Goal: Task Accomplishment & Management: Manage account settings

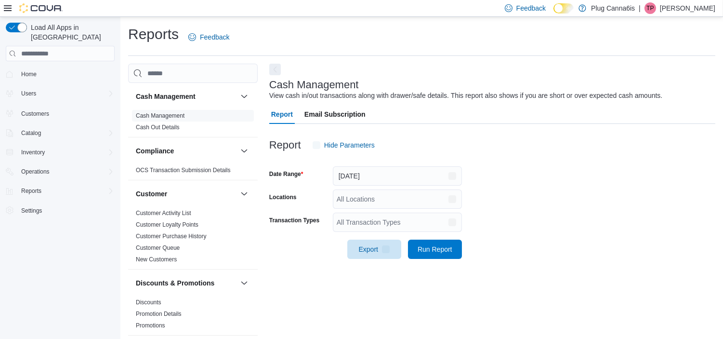
scroll to position [6, 0]
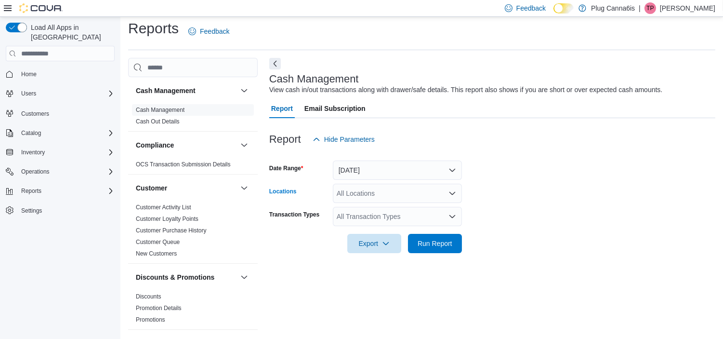
drag, startPoint x: 376, startPoint y: 195, endPoint x: 372, endPoint y: 200, distance: 5.8
click at [376, 195] on div "All Locations" at bounding box center [397, 193] width 129 height 19
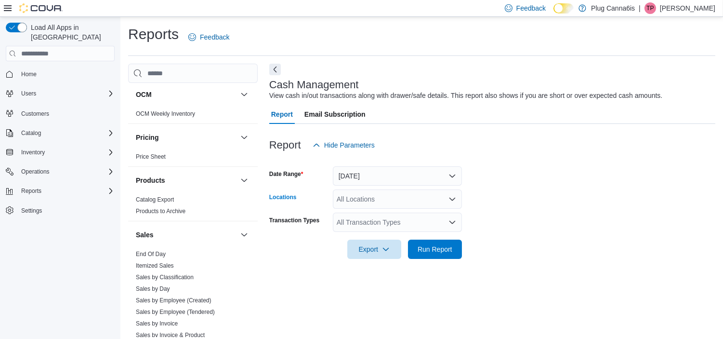
scroll to position [675, 0]
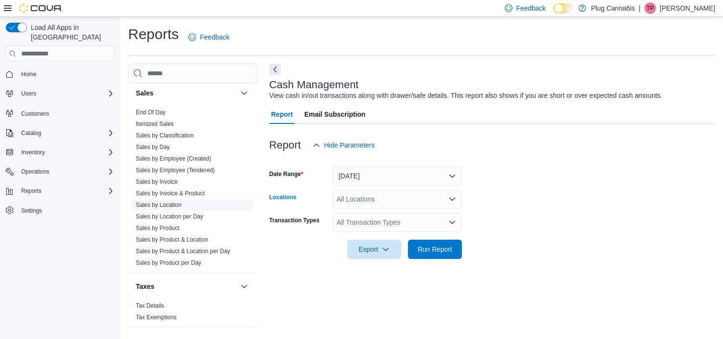
click at [162, 208] on span "Sales by Location" at bounding box center [159, 205] width 46 height 8
click at [161, 206] on link "Sales by Location" at bounding box center [159, 204] width 46 height 7
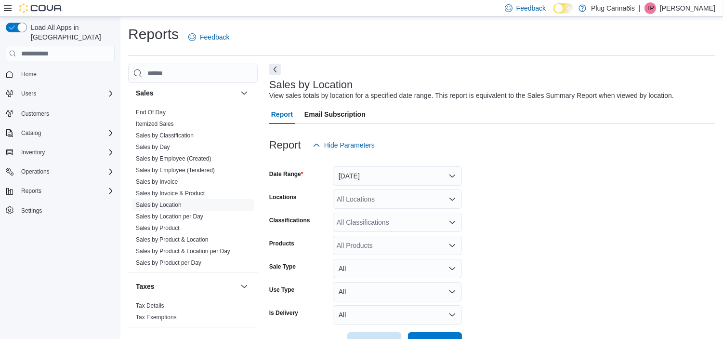
scroll to position [22, 0]
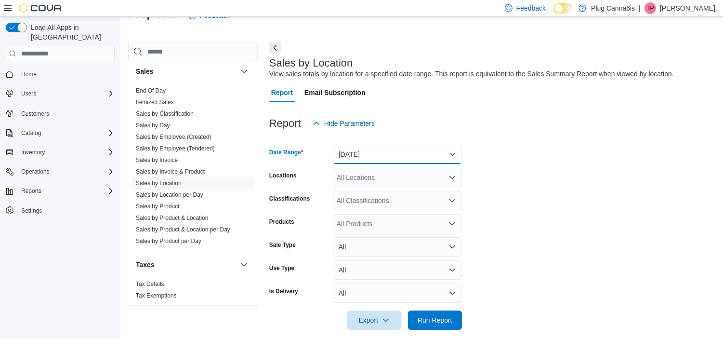
click at [373, 161] on button "[DATE]" at bounding box center [397, 154] width 129 height 19
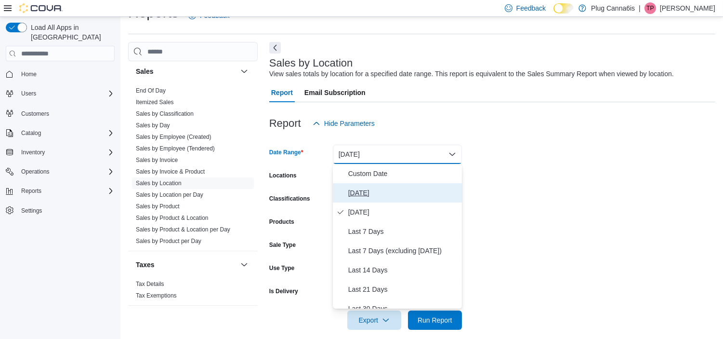
click at [368, 194] on span "[DATE]" at bounding box center [403, 193] width 110 height 12
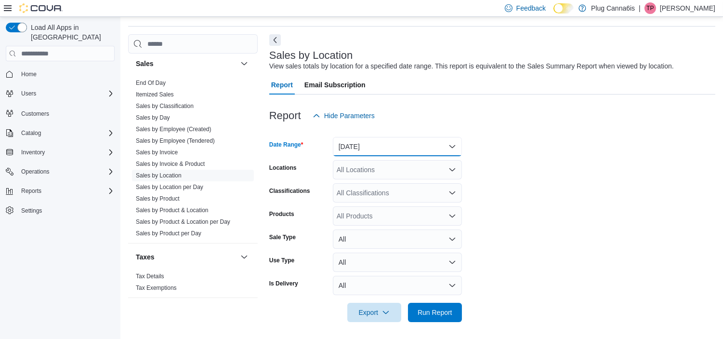
scroll to position [31, 0]
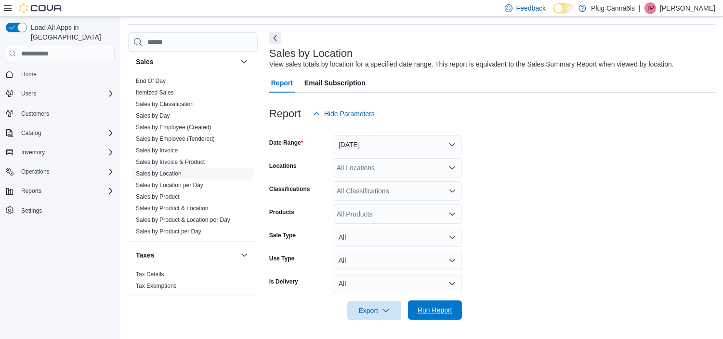
click at [440, 301] on span "Run Report" at bounding box center [435, 309] width 42 height 19
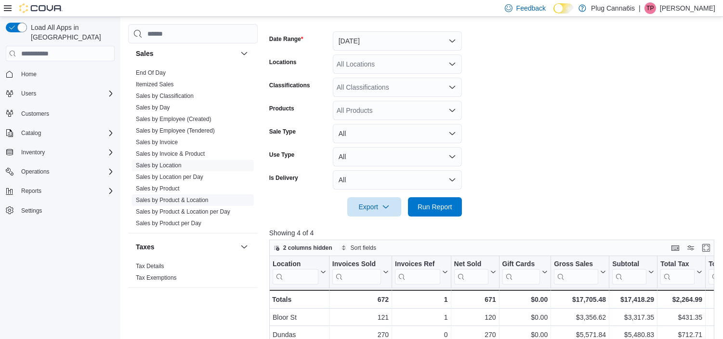
scroll to position [299, 0]
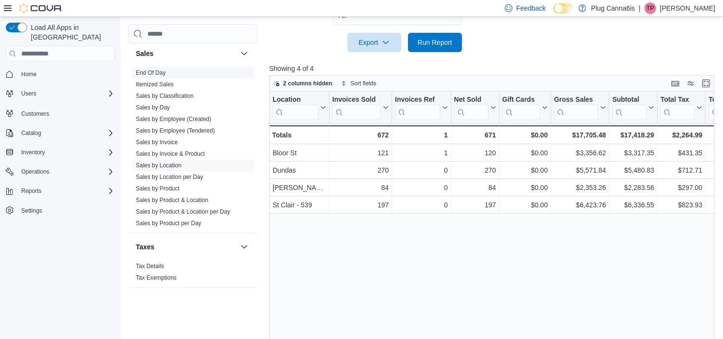
click at [144, 73] on link "End Of Day" at bounding box center [151, 72] width 30 height 7
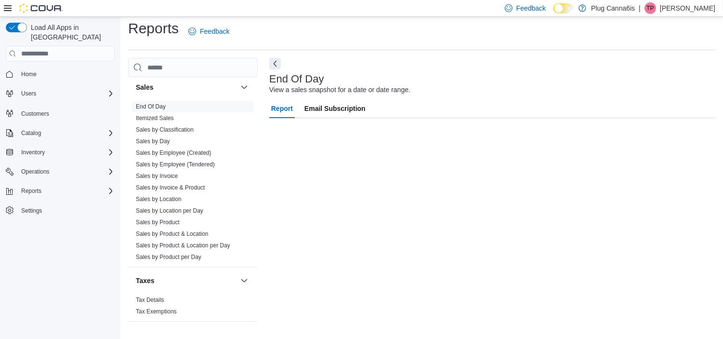
scroll to position [6, 0]
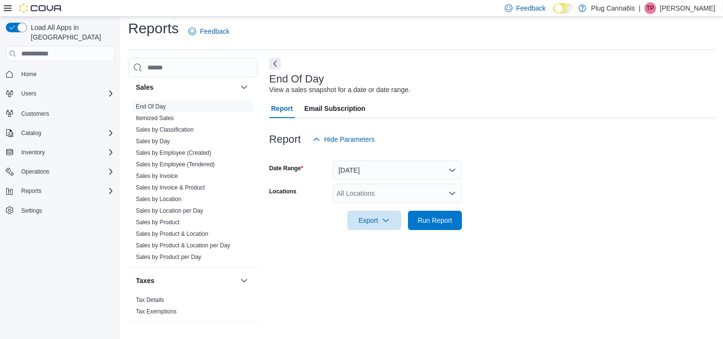
click at [369, 192] on div "All Locations" at bounding box center [397, 193] width 129 height 19
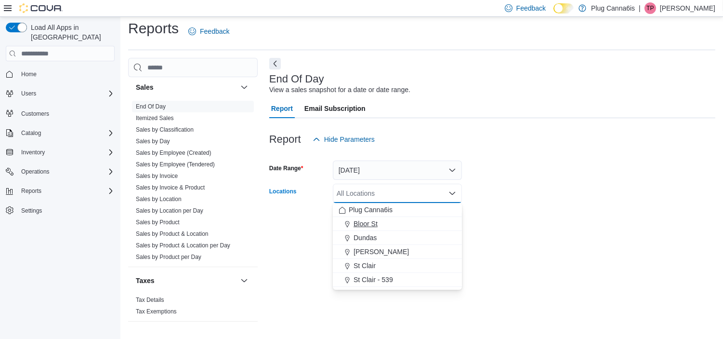
click at [381, 220] on div "Bloor St" at bounding box center [398, 224] width 118 height 10
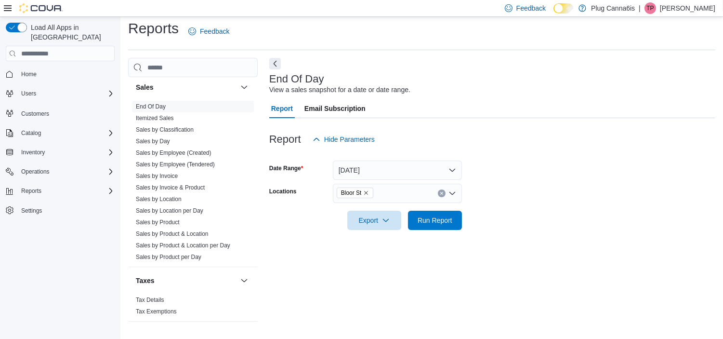
drag, startPoint x: 600, startPoint y: 199, endPoint x: 469, endPoint y: 214, distance: 132.1
click at [600, 200] on form "Date Range [DATE] Locations Bloor St Export Run Report" at bounding box center [492, 189] width 446 height 81
click at [417, 218] on span "Run Report" at bounding box center [435, 219] width 42 height 19
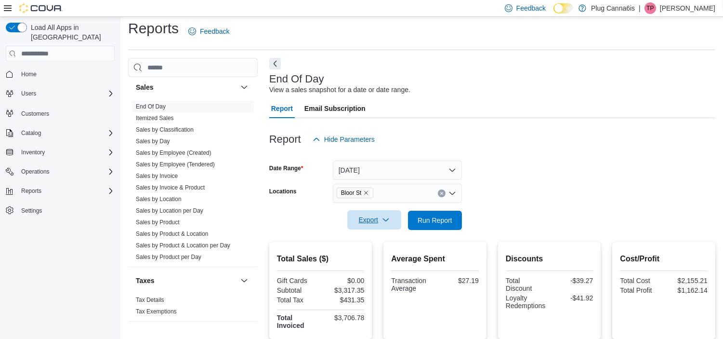
click at [379, 220] on span "Export" at bounding box center [374, 219] width 42 height 19
click at [389, 255] on span "Export to Pdf" at bounding box center [375, 259] width 43 height 8
click at [62, 166] on div "Operations" at bounding box center [65, 172] width 97 height 12
click at [47, 179] on span "Cash Management" at bounding box center [41, 185] width 49 height 12
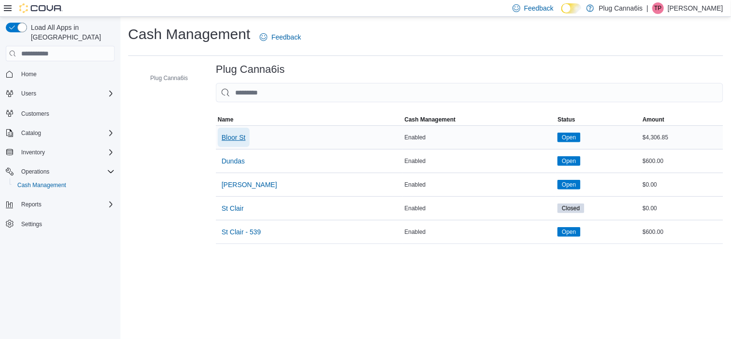
click at [226, 138] on span "Bloor St" at bounding box center [234, 138] width 24 height 10
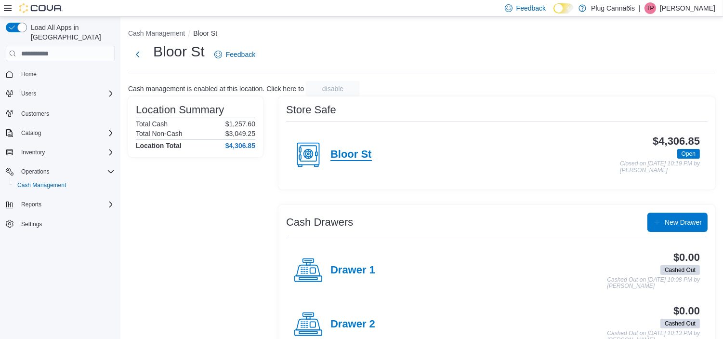
click at [347, 152] on h4 "Bloor St" at bounding box center [351, 154] width 41 height 13
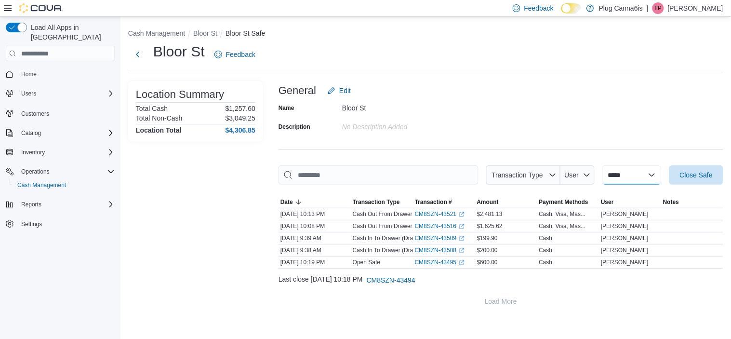
click at [631, 176] on select "**********" at bounding box center [631, 174] width 59 height 19
select select "**********"
click at [602, 165] on select "**********" at bounding box center [631, 174] width 59 height 19
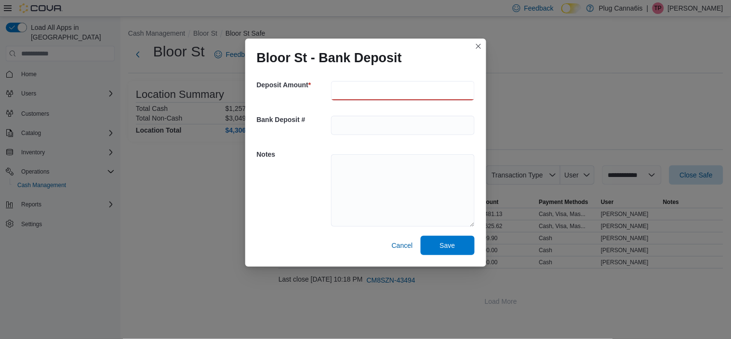
click at [344, 85] on input "number" at bounding box center [403, 90] width 144 height 19
type input "******"
click at [447, 244] on span "Save" at bounding box center [447, 245] width 15 height 10
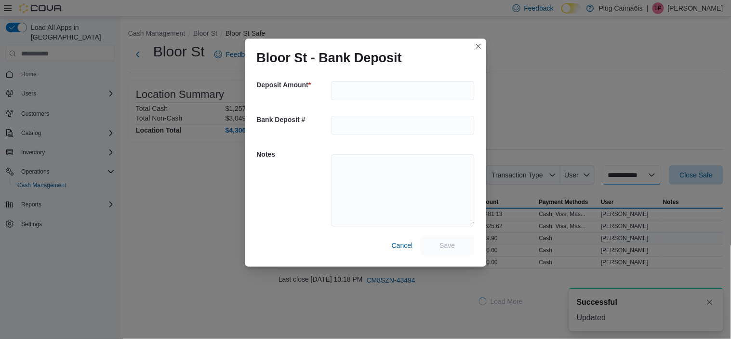
select select
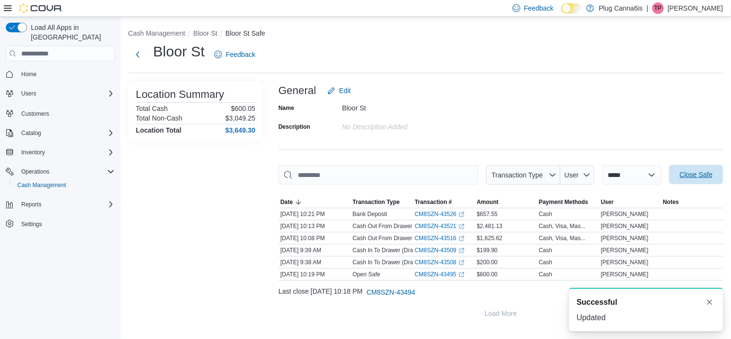
click at [691, 174] on span "Close Safe" at bounding box center [696, 175] width 33 height 10
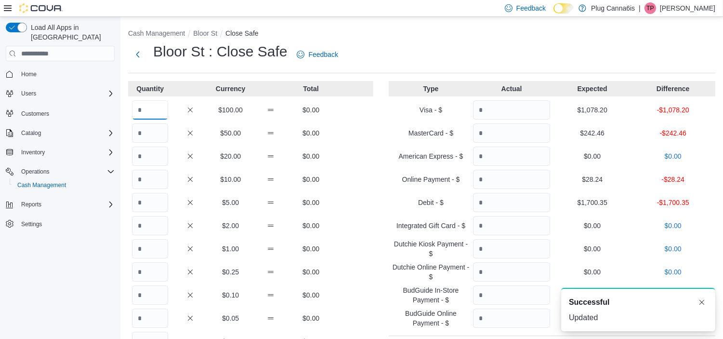
click at [146, 107] on input "Quantity" at bounding box center [150, 109] width 36 height 19
type input "*"
click at [499, 107] on input "Quantity" at bounding box center [511, 109] width 77 height 19
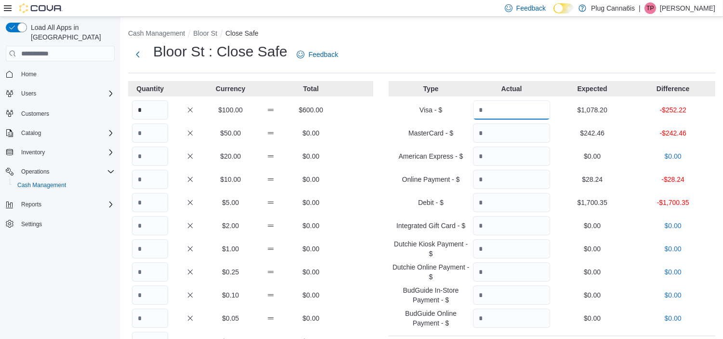
type input "******"
click at [503, 130] on input "Quantity" at bounding box center [511, 132] width 77 height 19
type input "******"
click at [490, 206] on input "Quantity" at bounding box center [511, 202] width 77 height 19
click at [487, 174] on input "Quantity" at bounding box center [511, 179] width 77 height 19
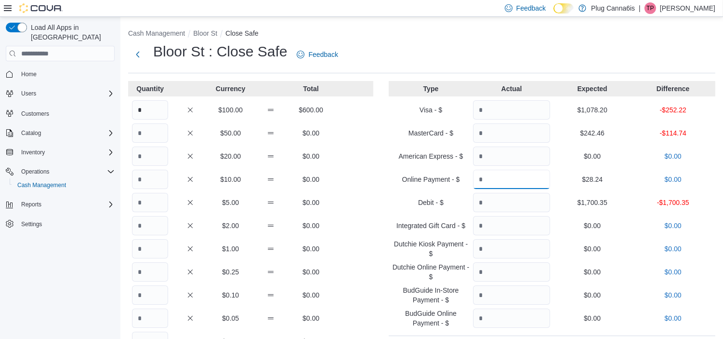
type input "*****"
click at [497, 204] on input "Quantity" at bounding box center [511, 202] width 77 height 19
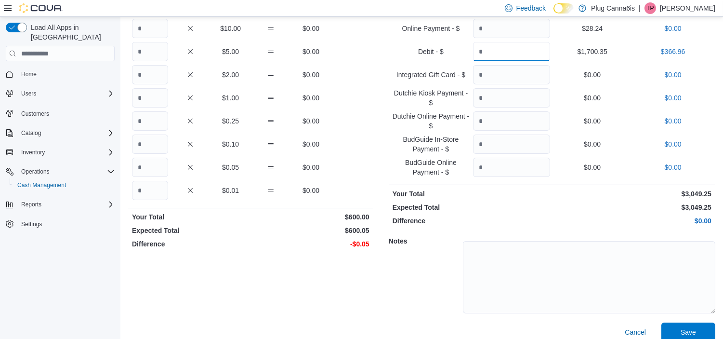
scroll to position [161, 0]
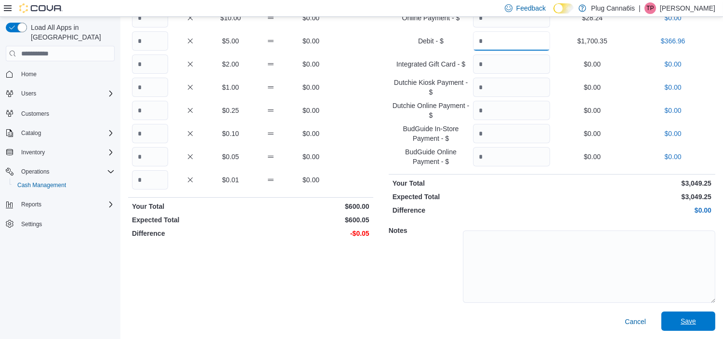
type input "*******"
click at [696, 324] on span "Save" at bounding box center [688, 321] width 15 height 10
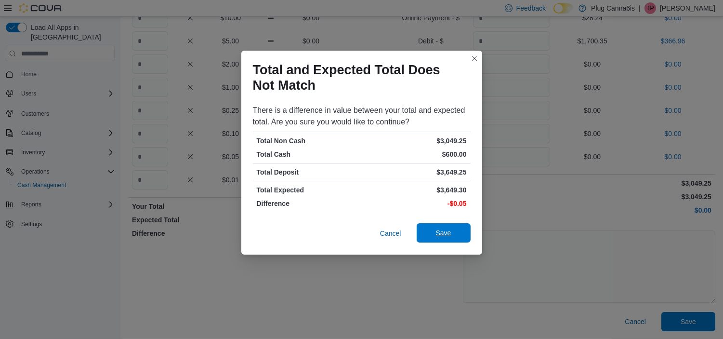
click at [453, 232] on span "Save" at bounding box center [444, 232] width 42 height 19
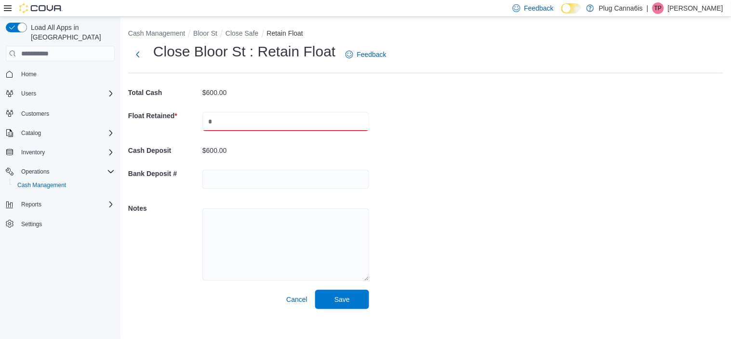
click at [263, 123] on input "text" at bounding box center [285, 121] width 167 height 19
type input "***"
drag, startPoint x: 406, startPoint y: 171, endPoint x: 393, endPoint y: 250, distance: 80.2
click at [406, 172] on div "Cash Management Bloor St Close Safe Retain Float Close Bloor St : Retain Float …" at bounding box center [425, 167] width 611 height 300
click at [356, 297] on span "Save" at bounding box center [342, 298] width 42 height 19
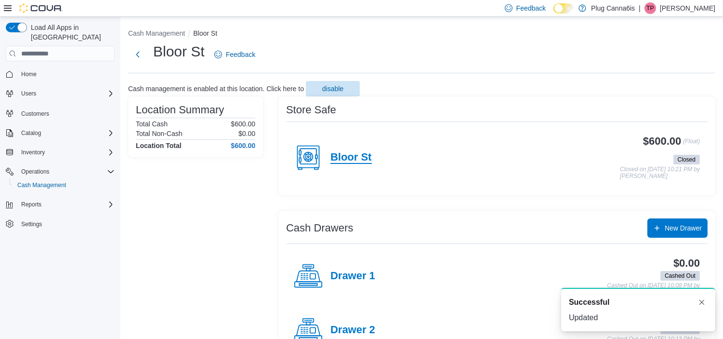
click at [360, 158] on h4 "Bloor St" at bounding box center [351, 157] width 41 height 13
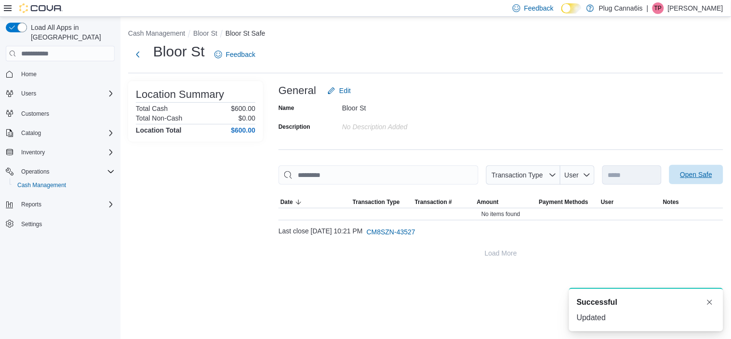
click at [696, 178] on span "Open Safe" at bounding box center [697, 175] width 32 height 10
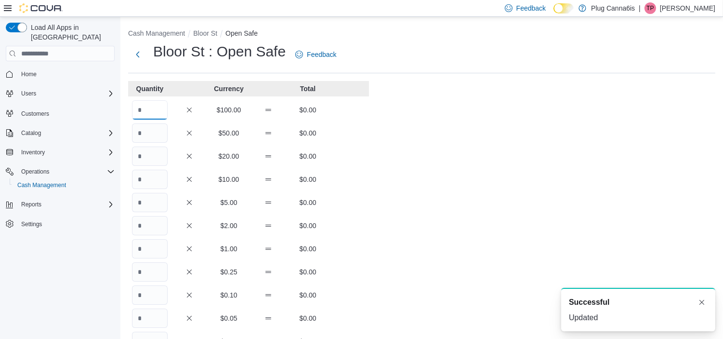
click at [150, 105] on input "Quantity" at bounding box center [150, 109] width 36 height 19
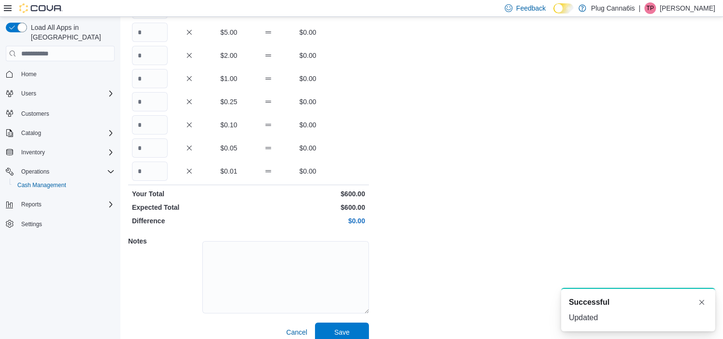
scroll to position [181, 0]
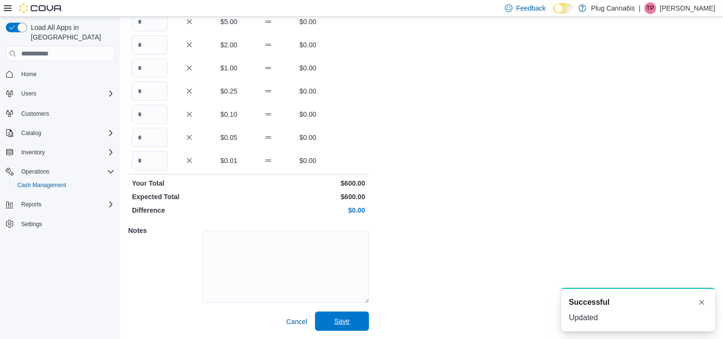
type input "*"
click at [333, 317] on span "Save" at bounding box center [342, 320] width 42 height 19
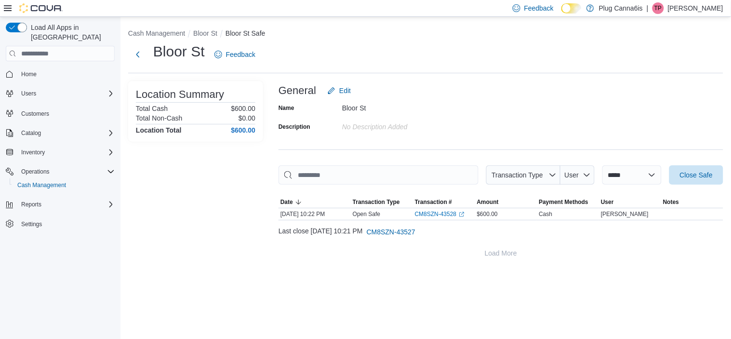
click at [688, 7] on p "[PERSON_NAME]" at bounding box center [695, 8] width 55 height 12
drag, startPoint x: 683, startPoint y: 87, endPoint x: 481, endPoint y: 7, distance: 217.2
click at [682, 86] on button "Sign Out" at bounding box center [675, 91] width 89 height 15
